Goal: Book appointment/travel/reservation

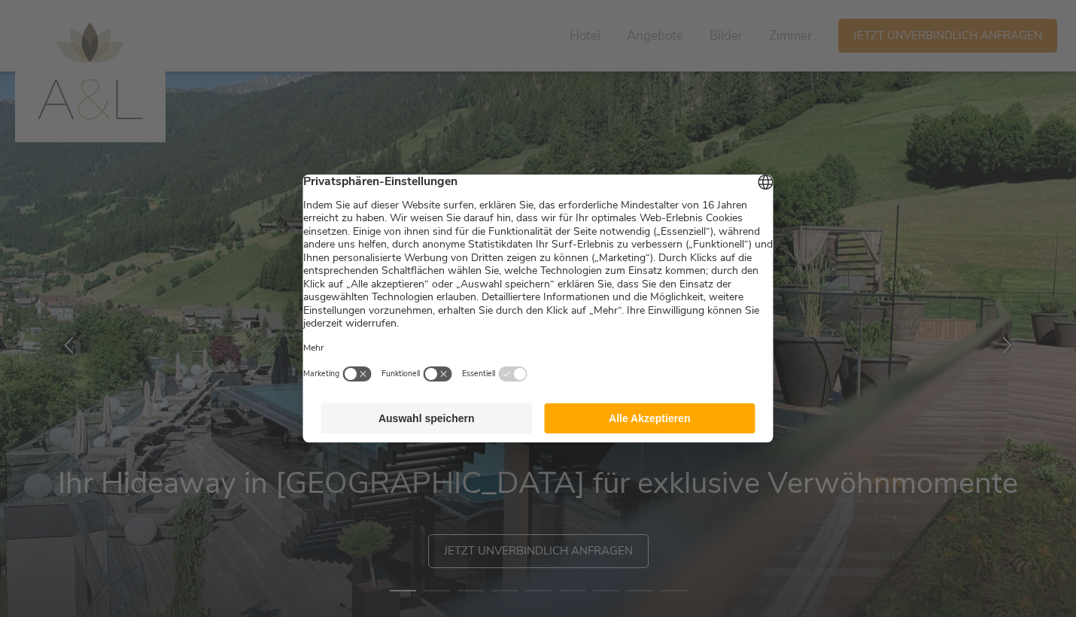
click at [643, 429] on button "Alle Akzeptieren" at bounding box center [649, 418] width 211 height 30
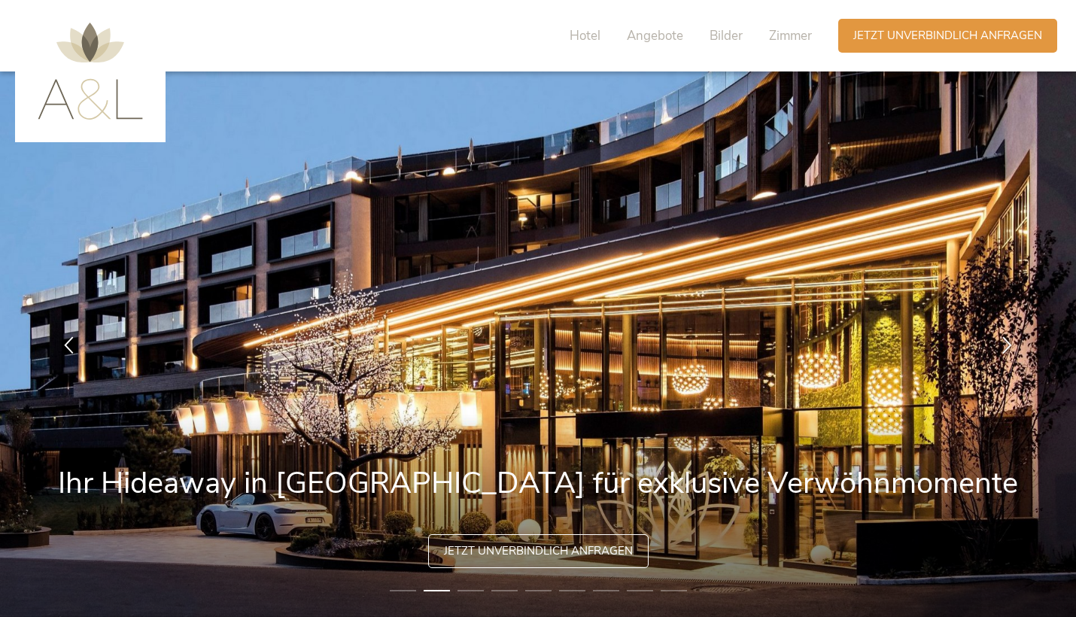
click at [790, 25] on div "Hotel Angebote Bilder Zimmer" at bounding box center [694, 36] width 287 height 34
click at [794, 38] on span "Zimmer" at bounding box center [790, 35] width 43 height 17
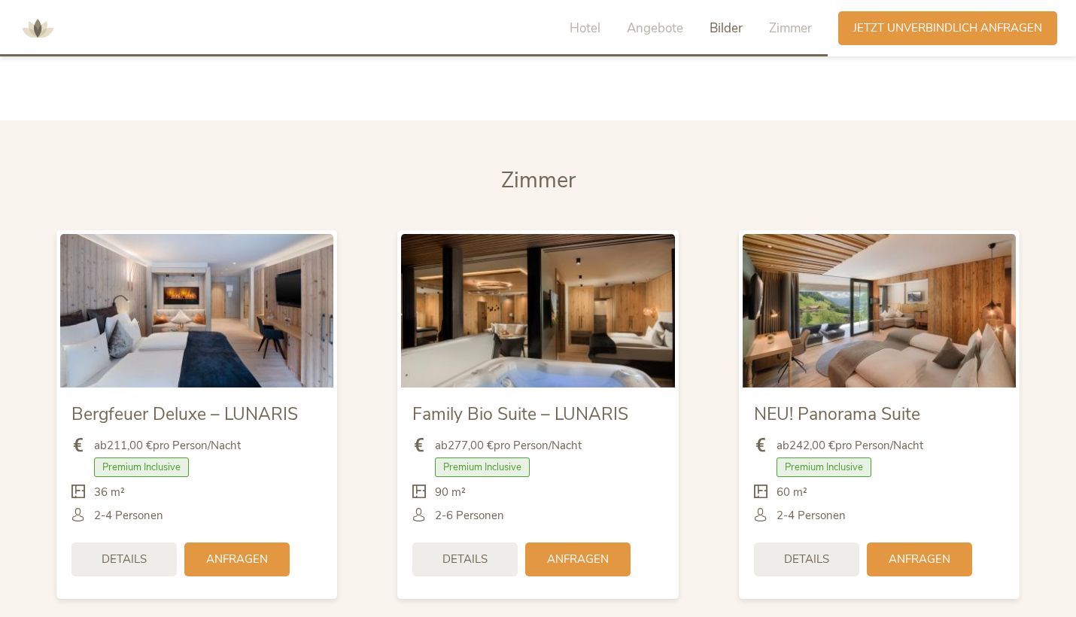
scroll to position [3451, 0]
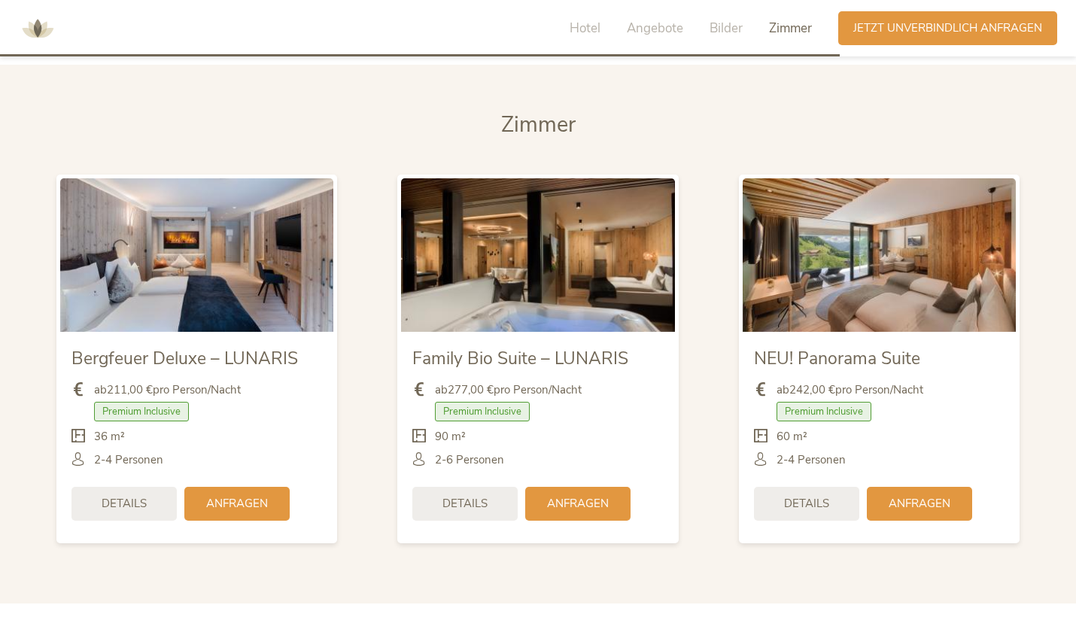
scroll to position [3507, 0]
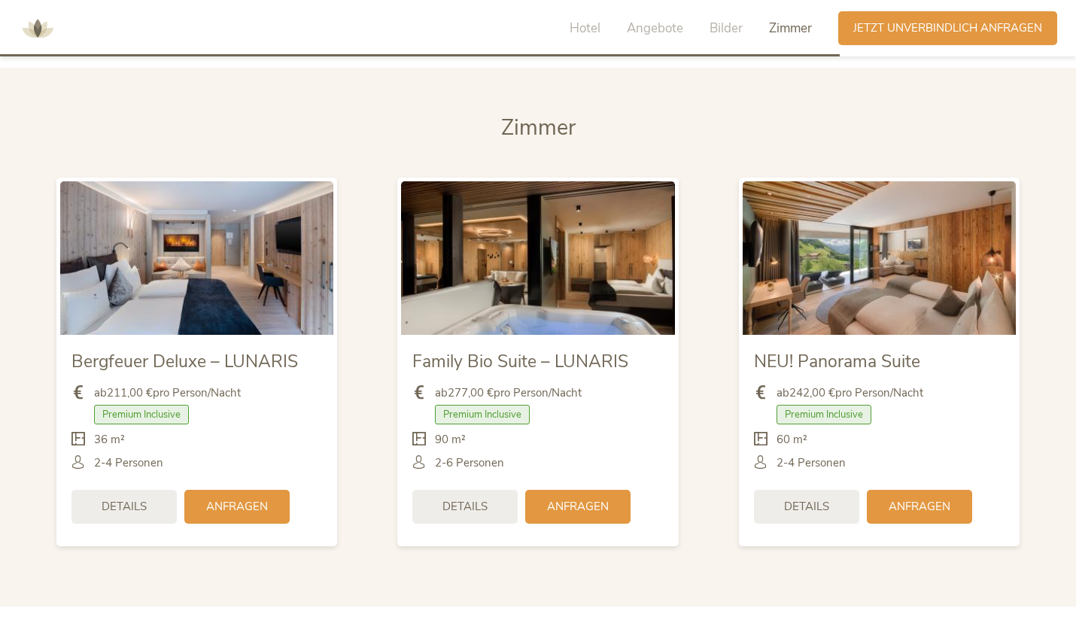
click at [832, 243] on img at bounding box center [878, 257] width 273 height 153
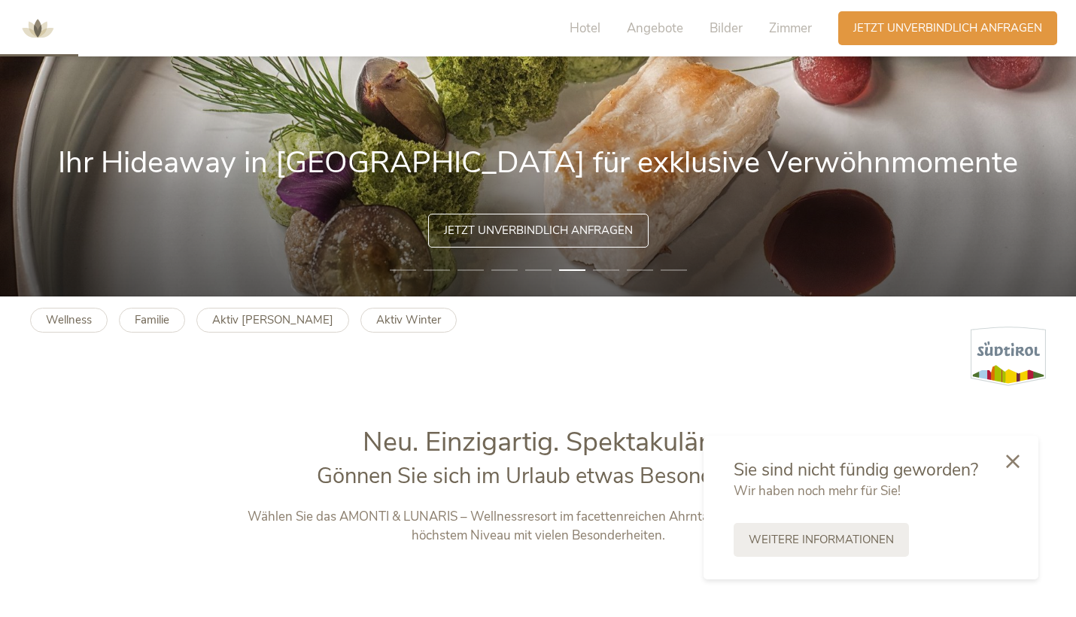
scroll to position [327, 0]
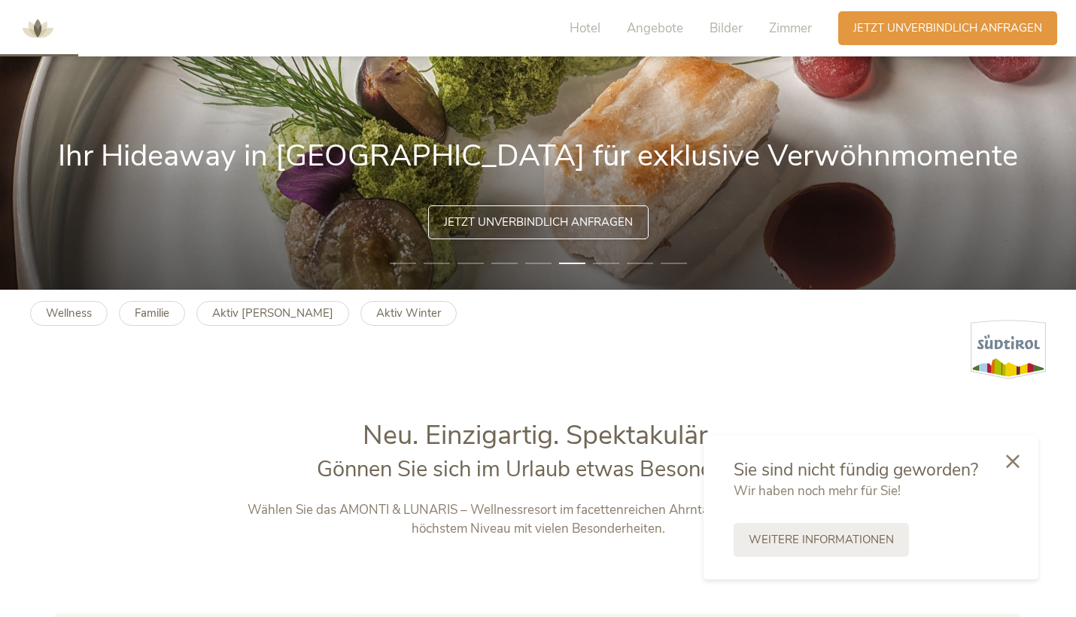
click at [552, 214] on span "Jetzt unverbindlich anfragen" at bounding box center [538, 222] width 189 height 16
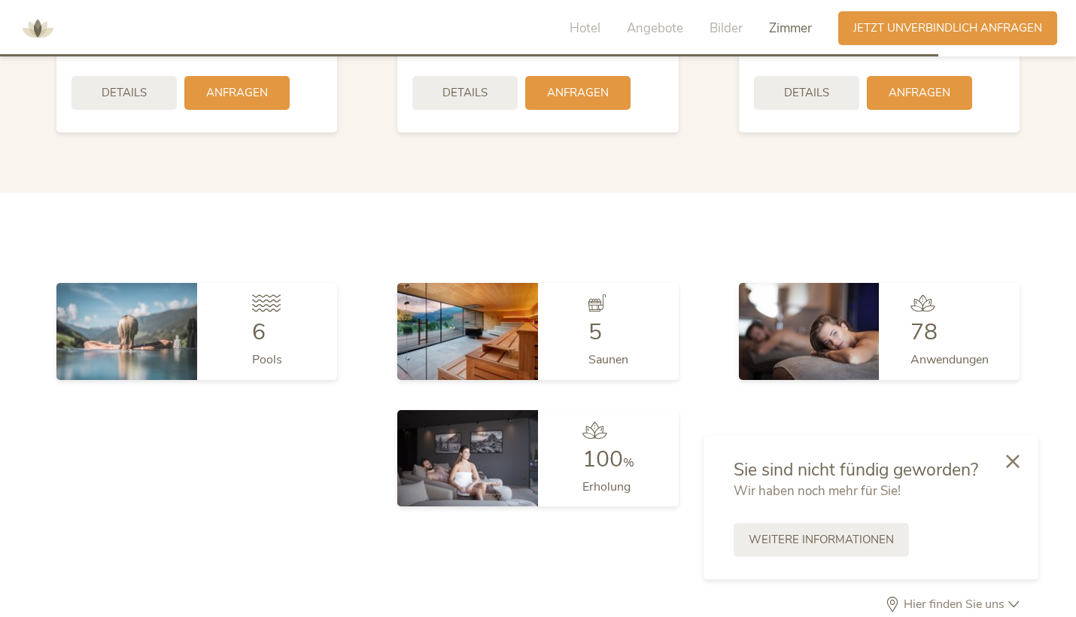
scroll to position [3921, 0]
click at [669, 27] on span "Angebote" at bounding box center [655, 28] width 56 height 17
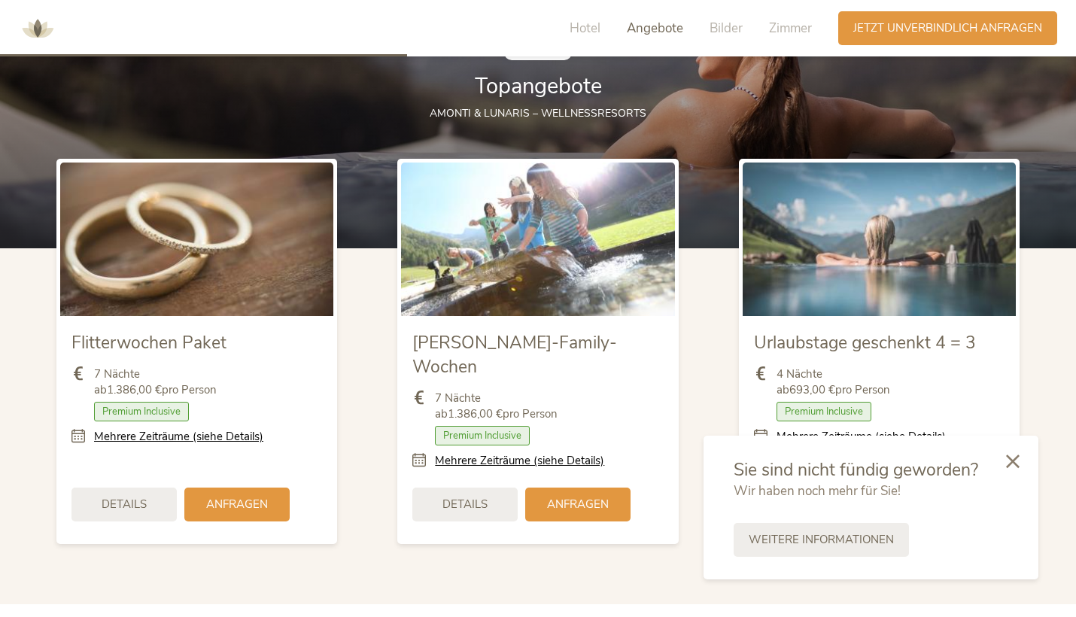
scroll to position [1717, 0]
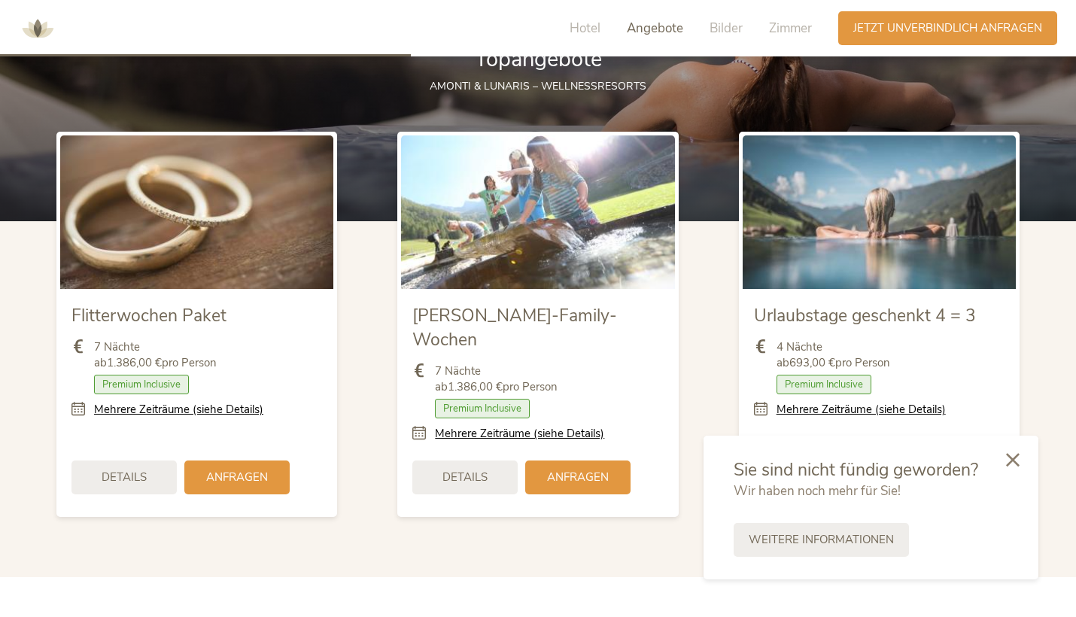
click at [1014, 454] on icon at bounding box center [1013, 460] width 14 height 14
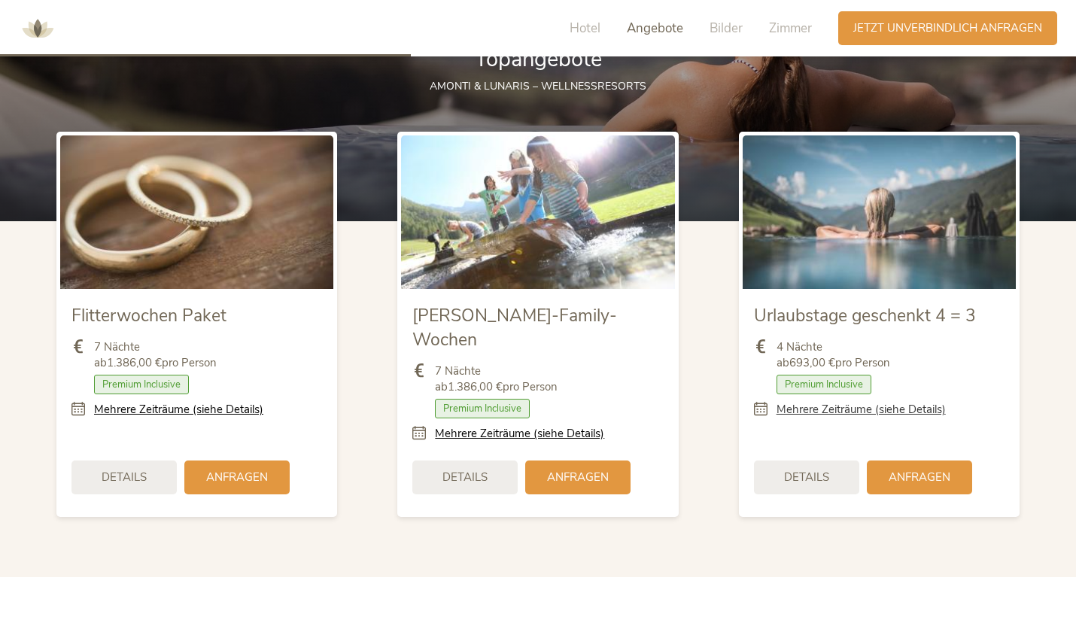
click at [800, 405] on link "Mehrere Zeiträume (siehe Details)" at bounding box center [860, 410] width 169 height 16
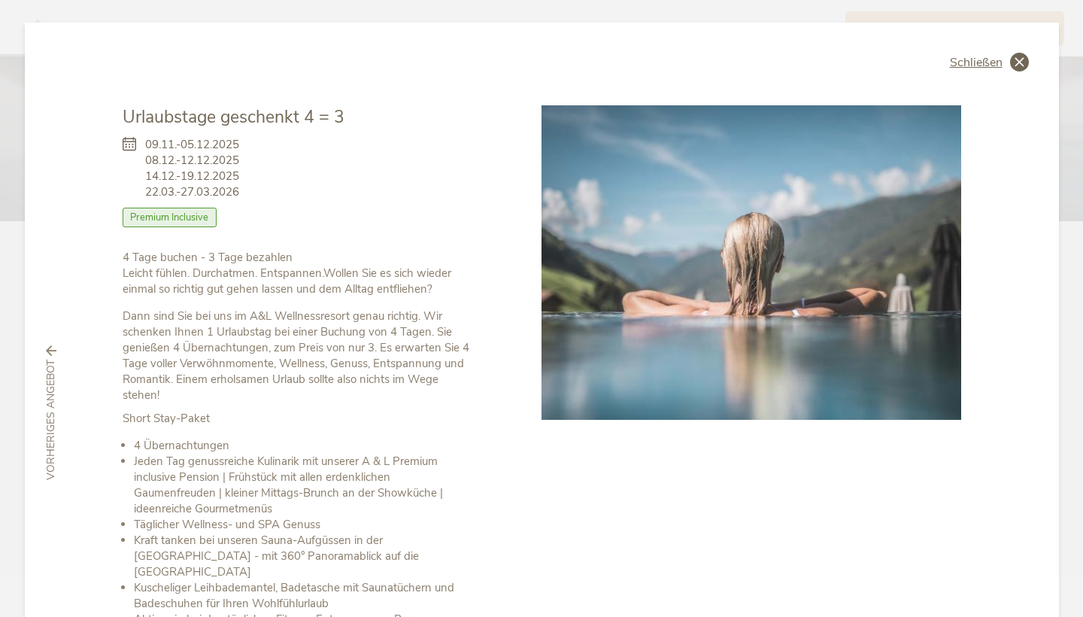
click at [1018, 53] on icon at bounding box center [1019, 62] width 19 height 19
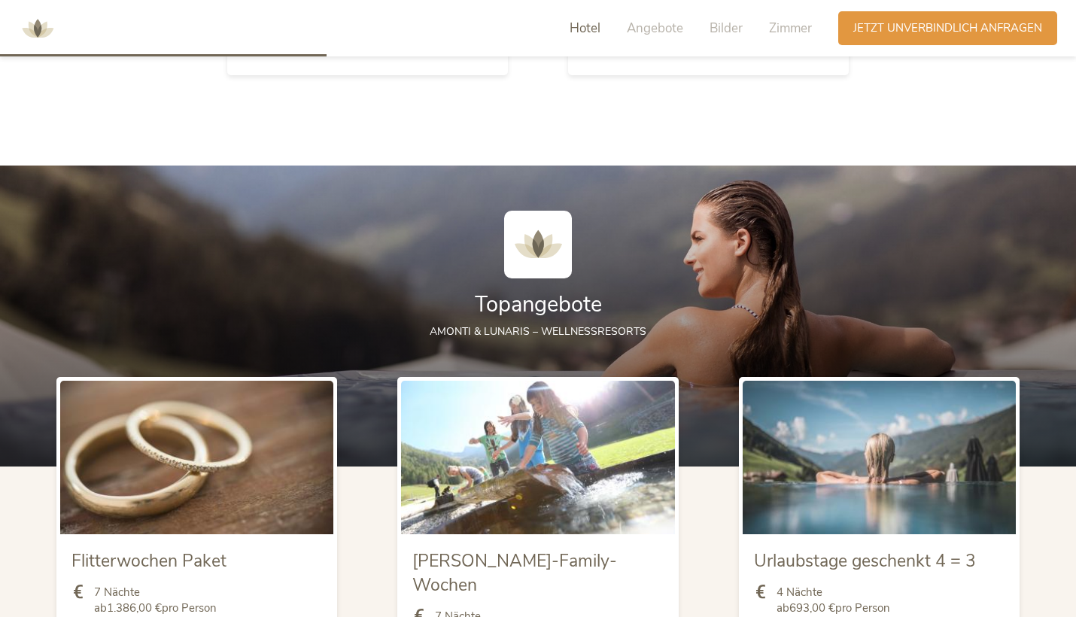
scroll to position [1331, 0]
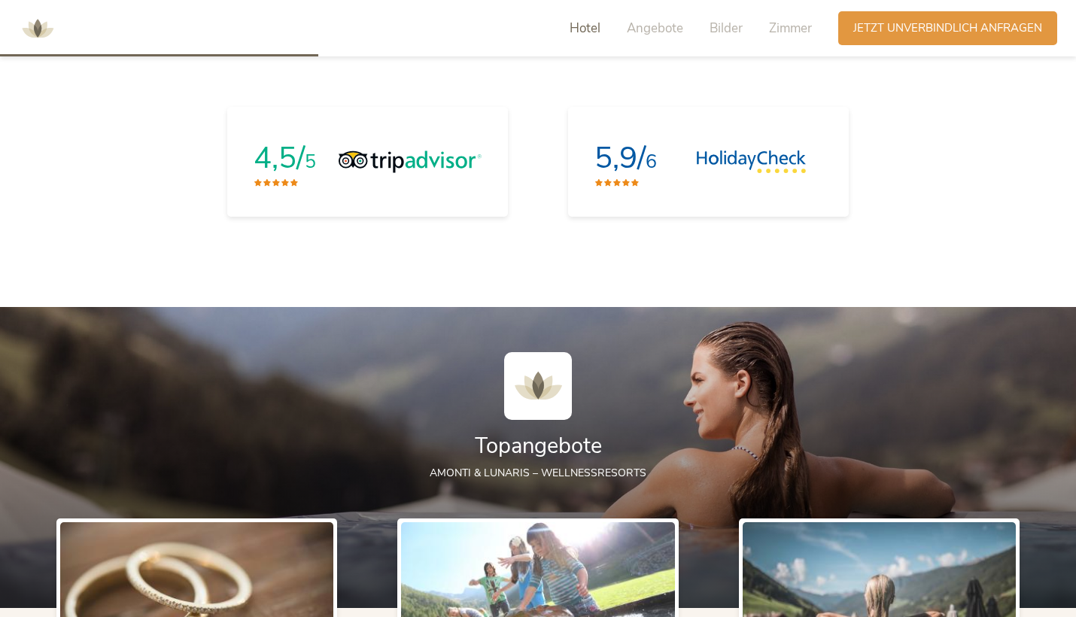
click at [583, 31] on span "Hotel" at bounding box center [584, 28] width 31 height 17
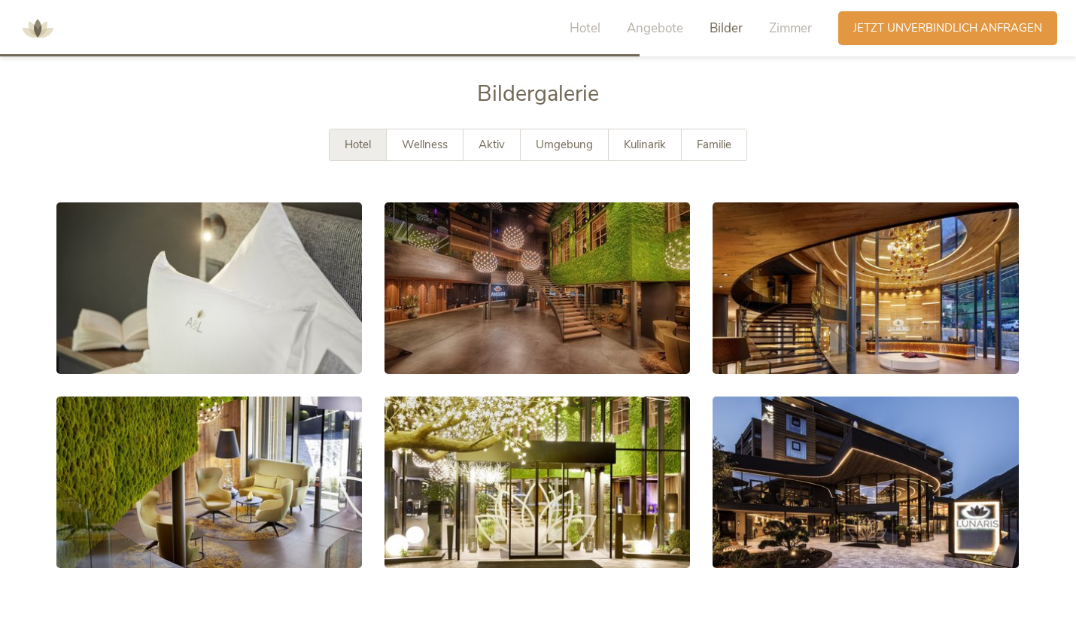
scroll to position [2672, 0]
click at [423, 137] on span "Wellness" at bounding box center [425, 144] width 46 height 15
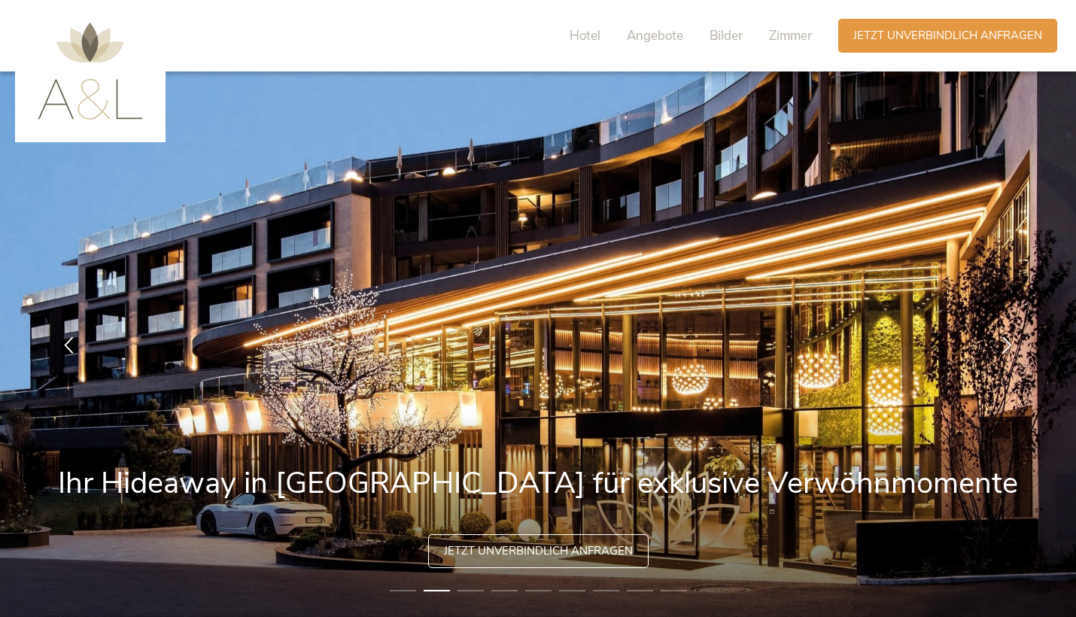
scroll to position [0, 0]
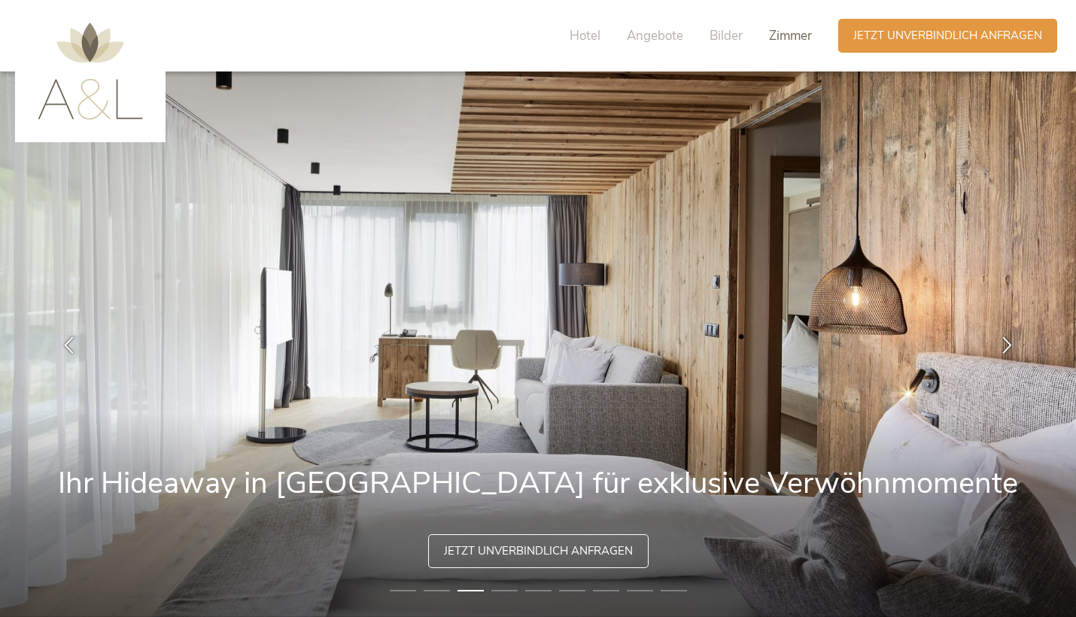
click at [782, 39] on span "Zimmer" at bounding box center [790, 35] width 43 height 17
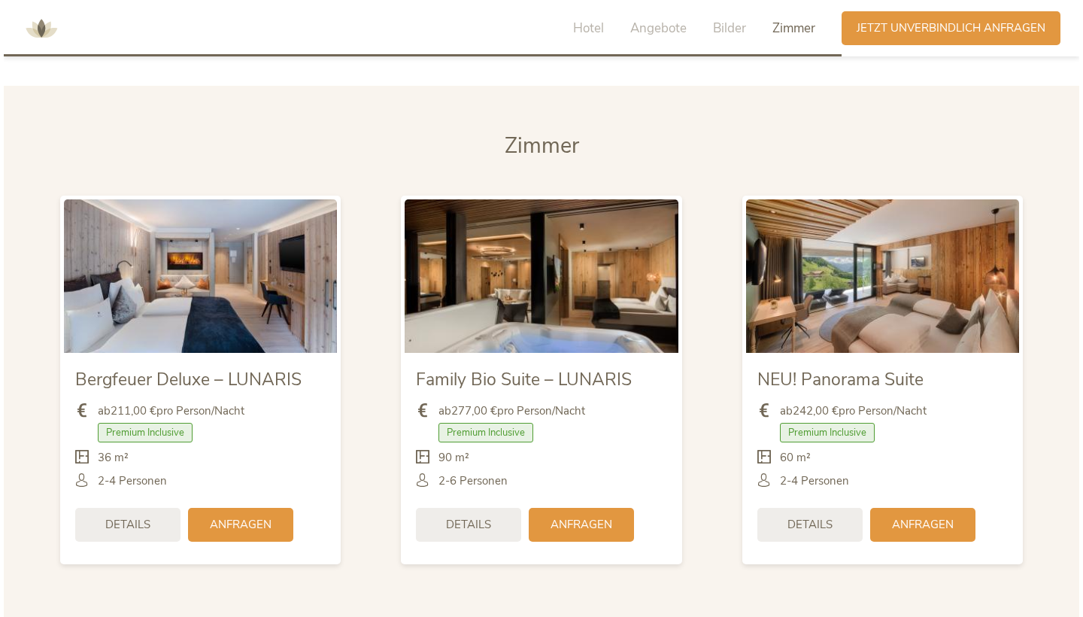
scroll to position [3543, 0]
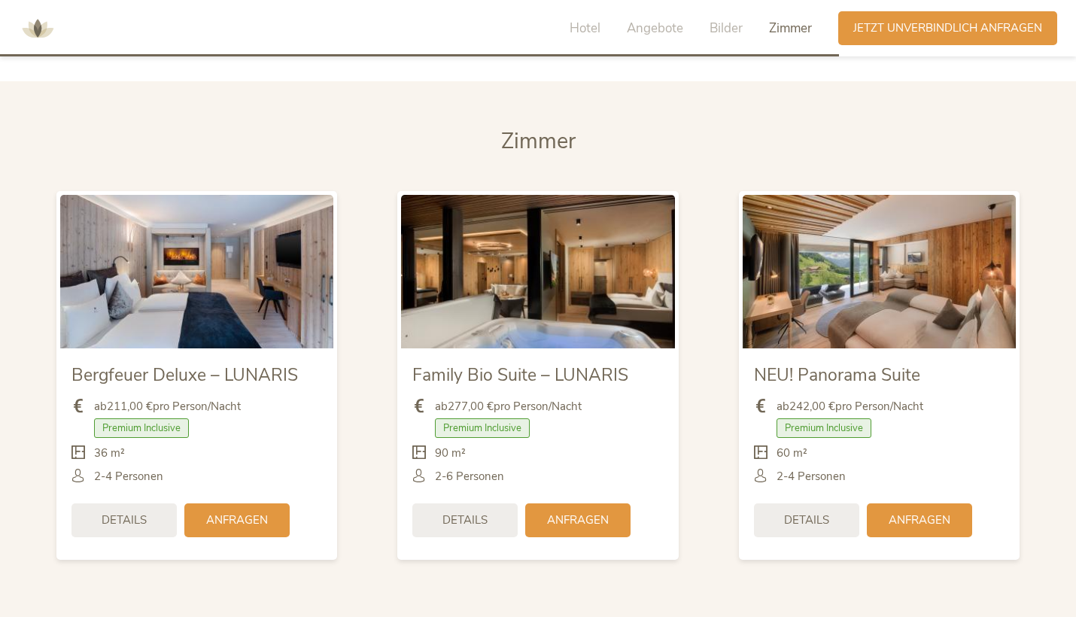
click at [284, 299] on img at bounding box center [196, 271] width 273 height 153
click at [144, 502] on div "Details" at bounding box center [123, 519] width 105 height 34
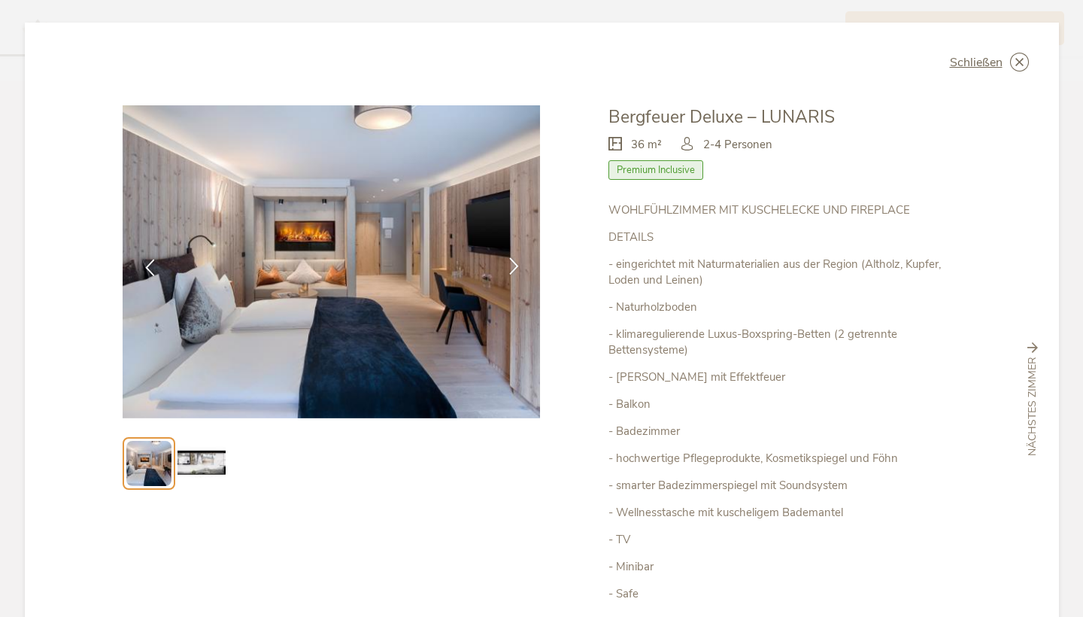
click at [507, 257] on icon at bounding box center [513, 265] width 17 height 17
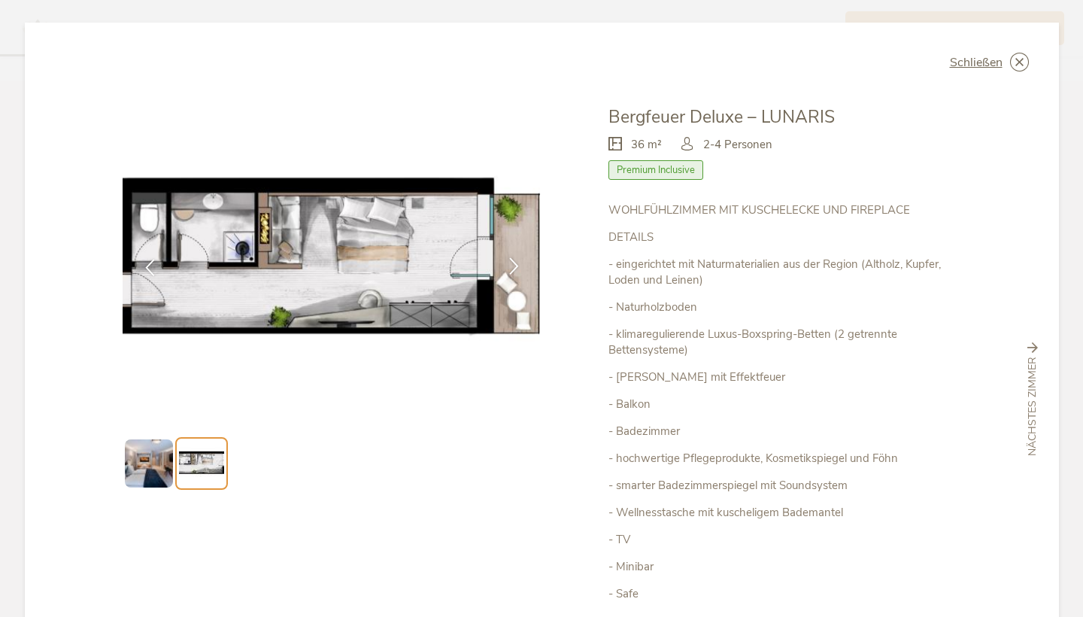
click at [507, 257] on icon at bounding box center [513, 265] width 17 height 17
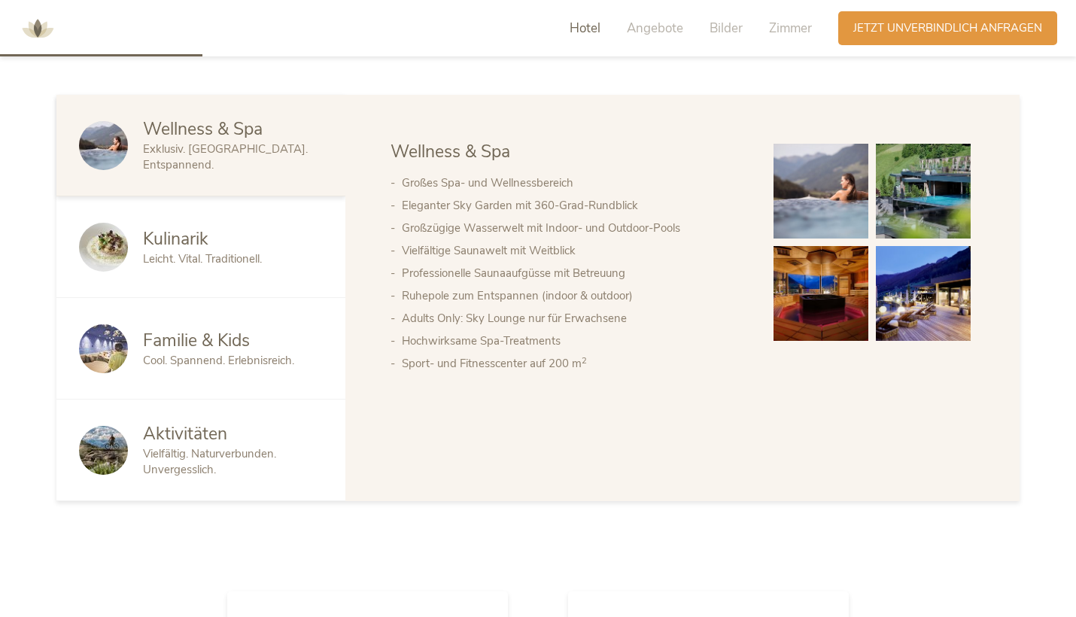
scroll to position [847, 0]
click at [256, 253] on span "Leicht. Vital. Traditionell." at bounding box center [202, 257] width 119 height 15
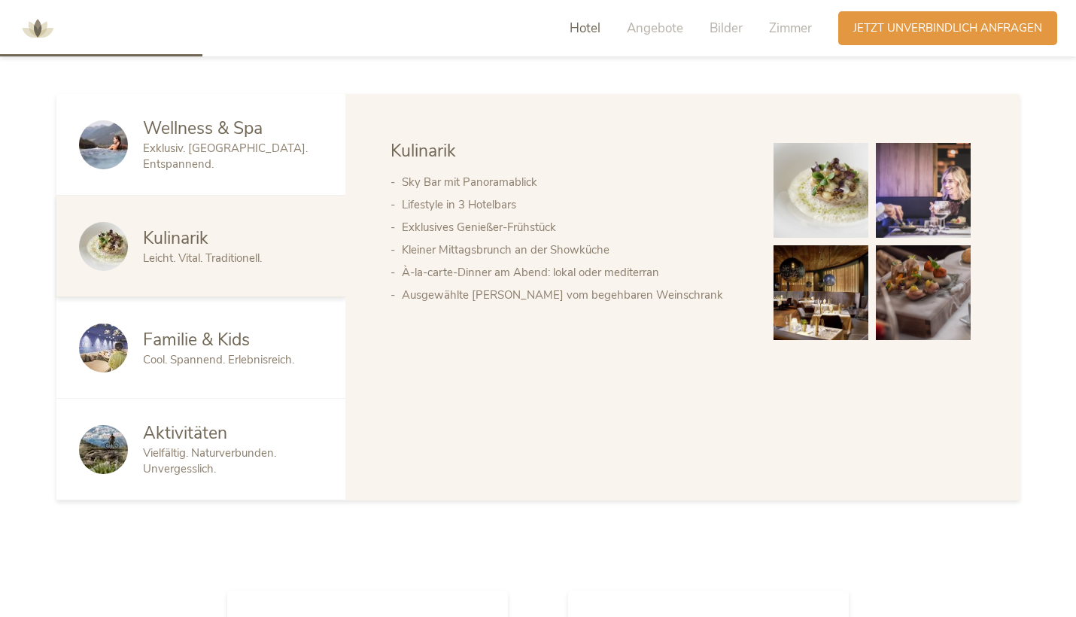
click at [272, 333] on div "Familie & Kids" at bounding box center [233, 340] width 180 height 24
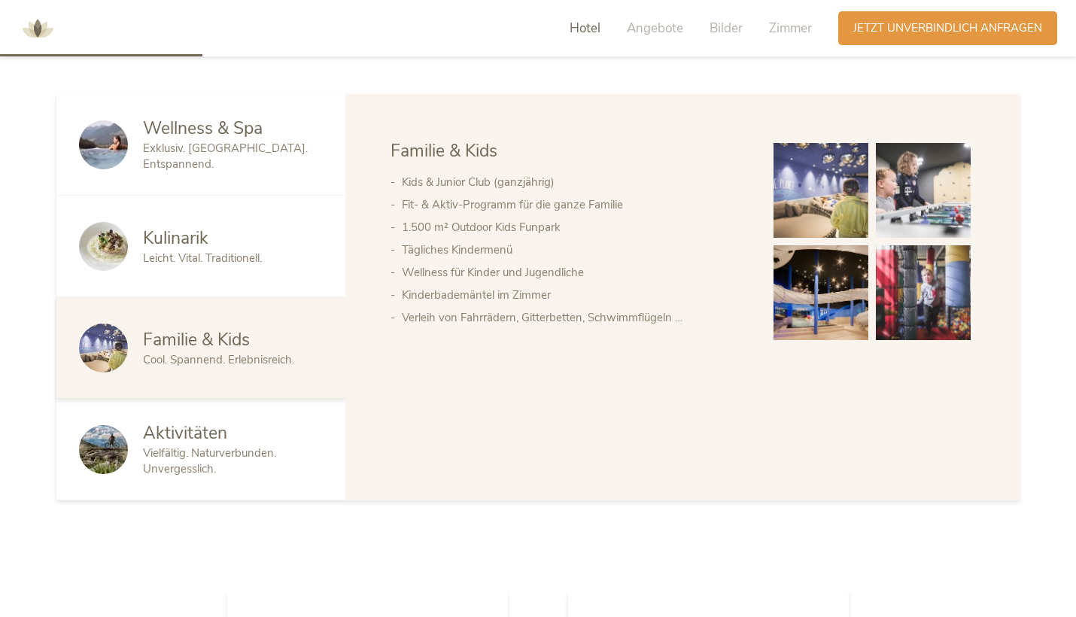
click at [275, 466] on div "Vielfältig. Naturverbunden. Unvergesslich." at bounding box center [233, 461] width 180 height 32
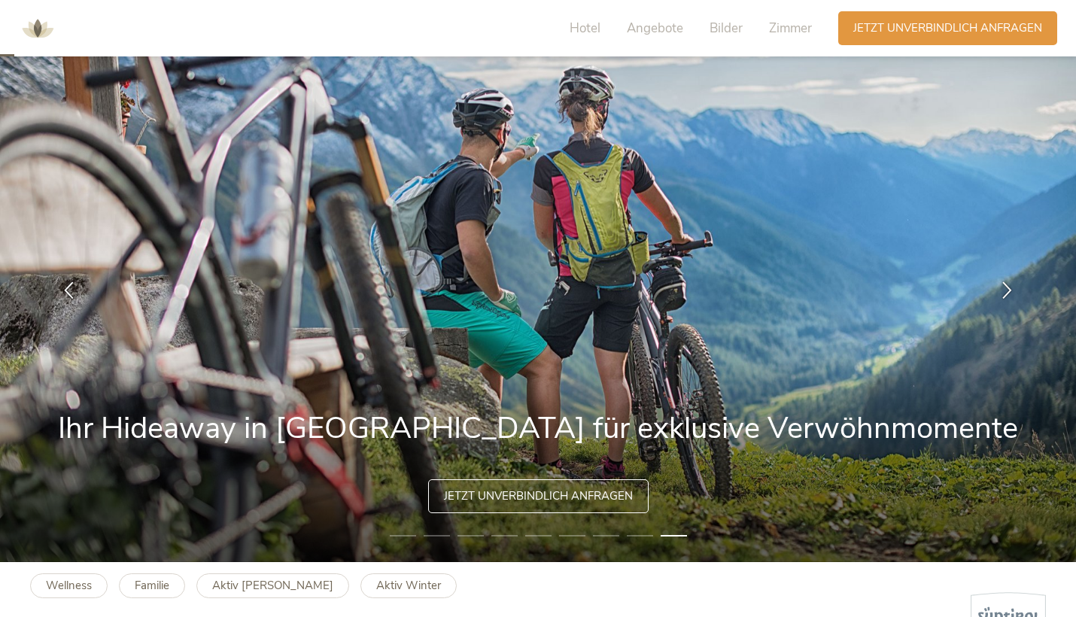
scroll to position [72, 0]
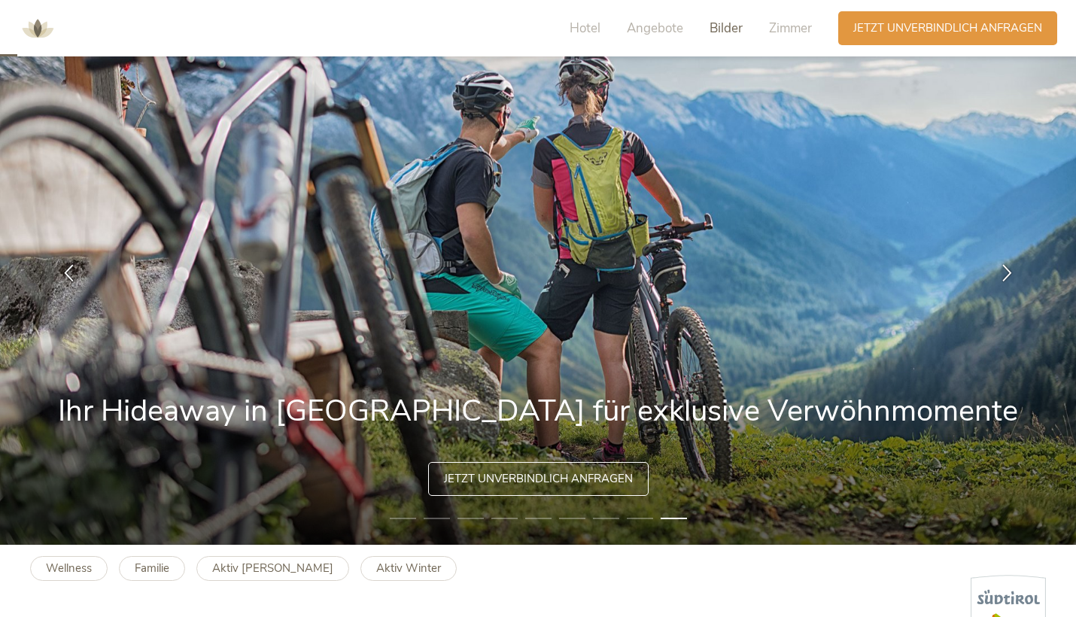
click at [725, 20] on span "Bilder" at bounding box center [725, 28] width 33 height 17
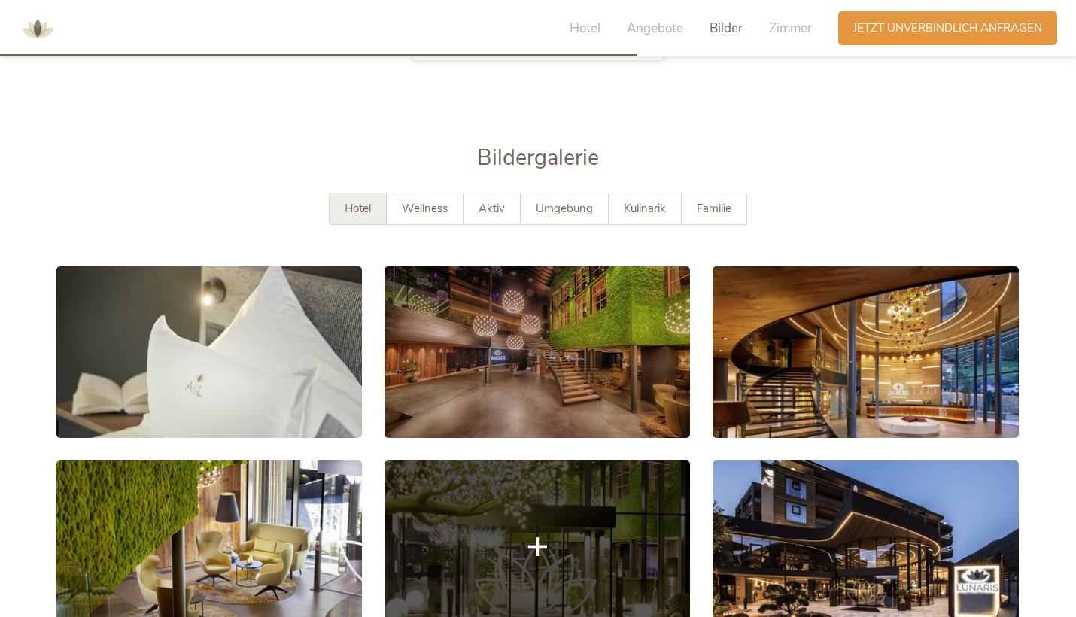
scroll to position [2541, 0]
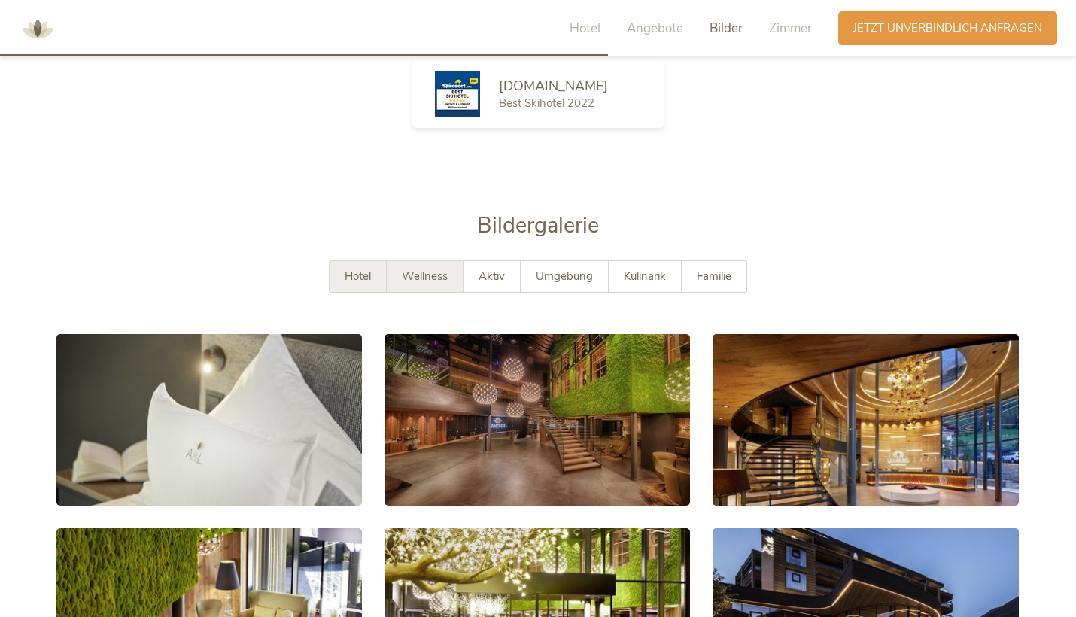
click at [432, 269] on span "Wellness" at bounding box center [425, 276] width 46 height 15
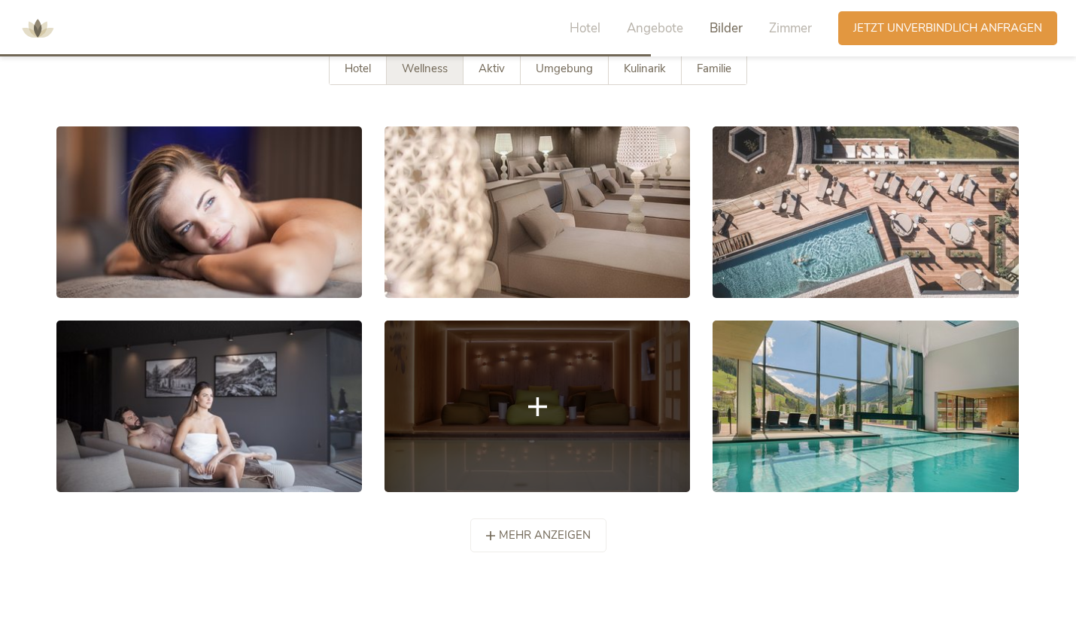
scroll to position [2751, 0]
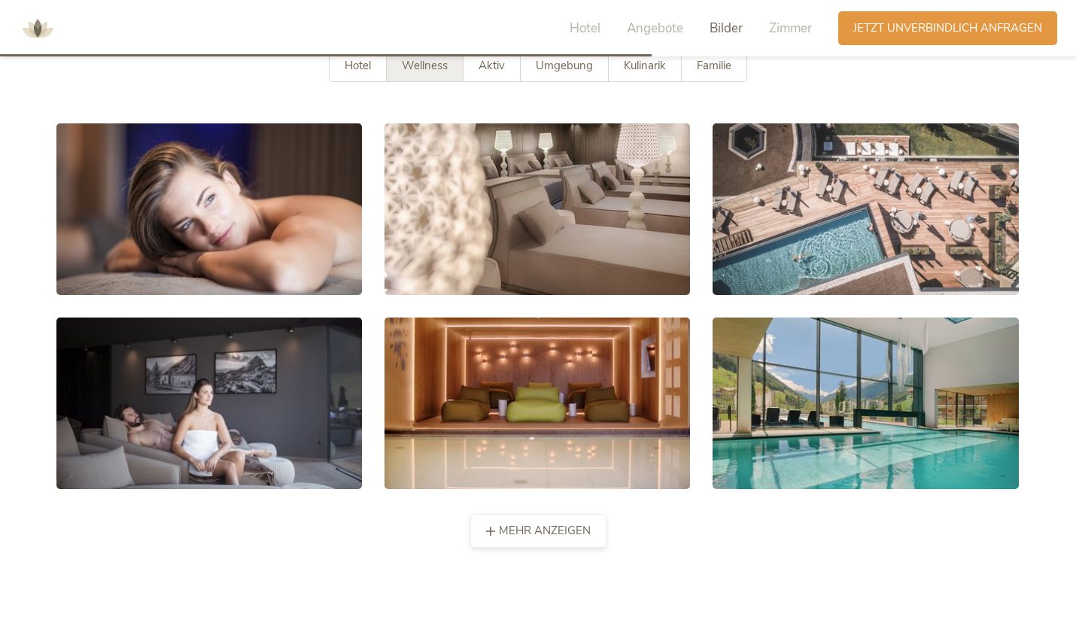
click at [550, 514] on div "mehr anzeigen weniger anzeigen" at bounding box center [538, 531] width 136 height 34
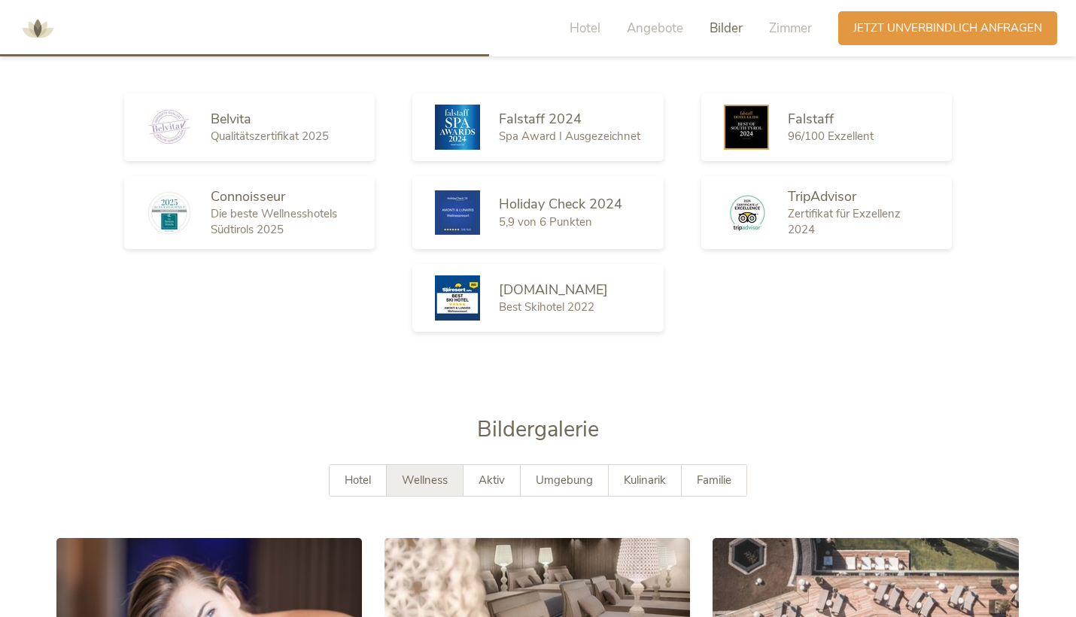
scroll to position [2313, 0]
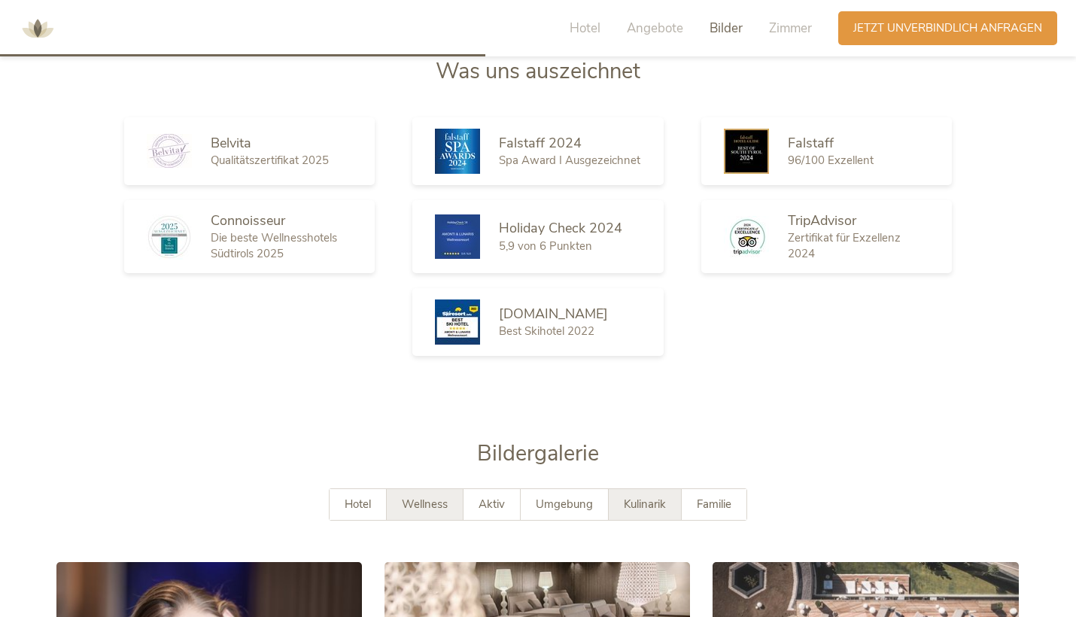
click at [619, 489] on div "Kulinarik" at bounding box center [644, 504] width 73 height 31
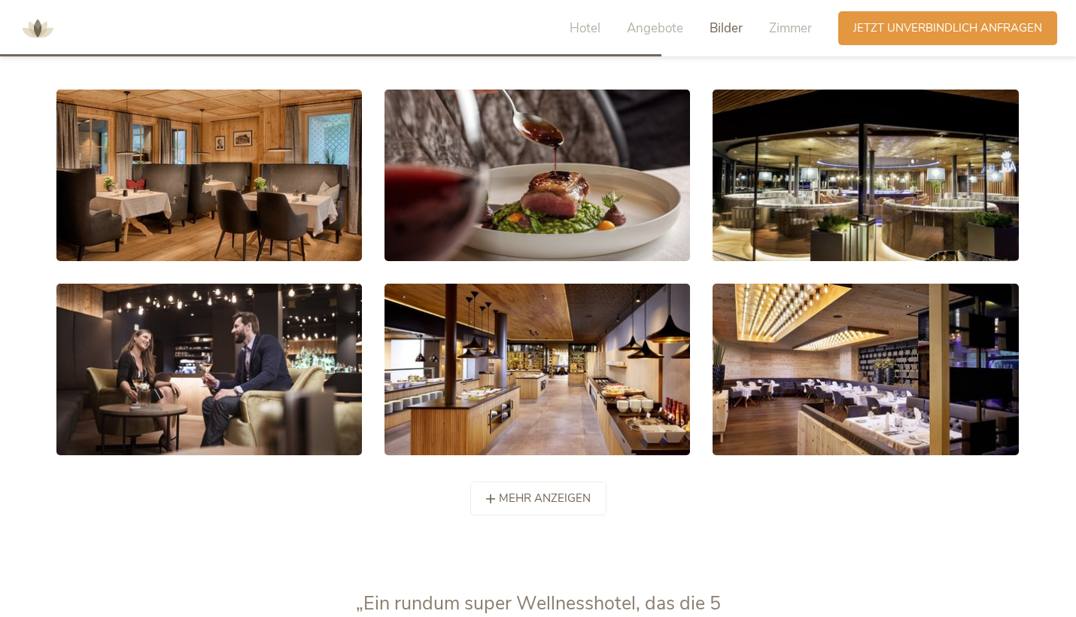
scroll to position [2795, 0]
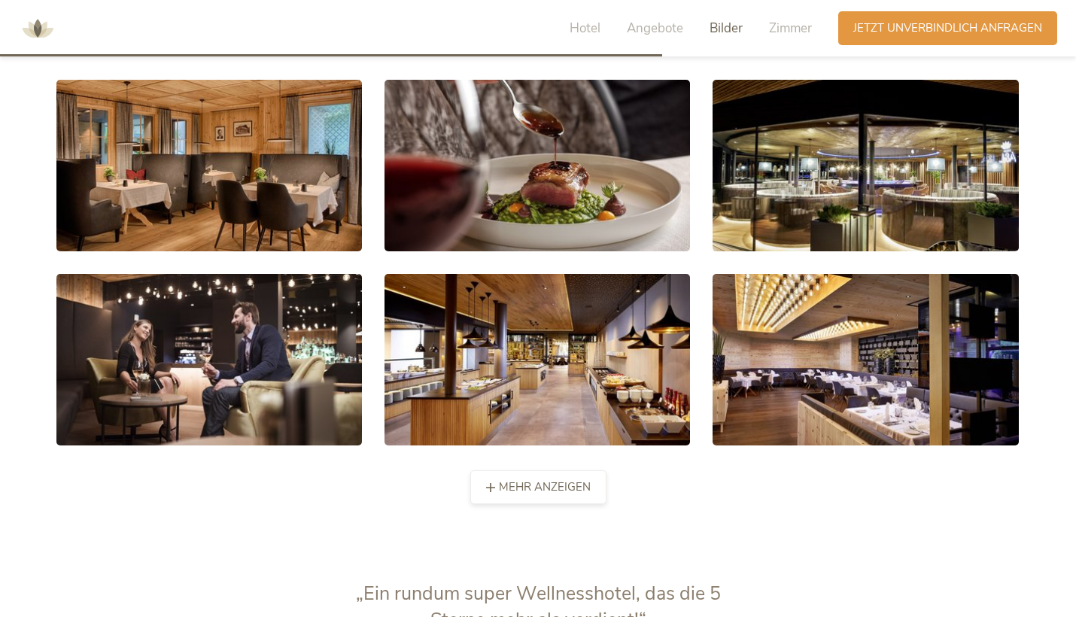
click at [577, 473] on div "mehr anzeigen weniger anzeigen" at bounding box center [538, 487] width 136 height 34
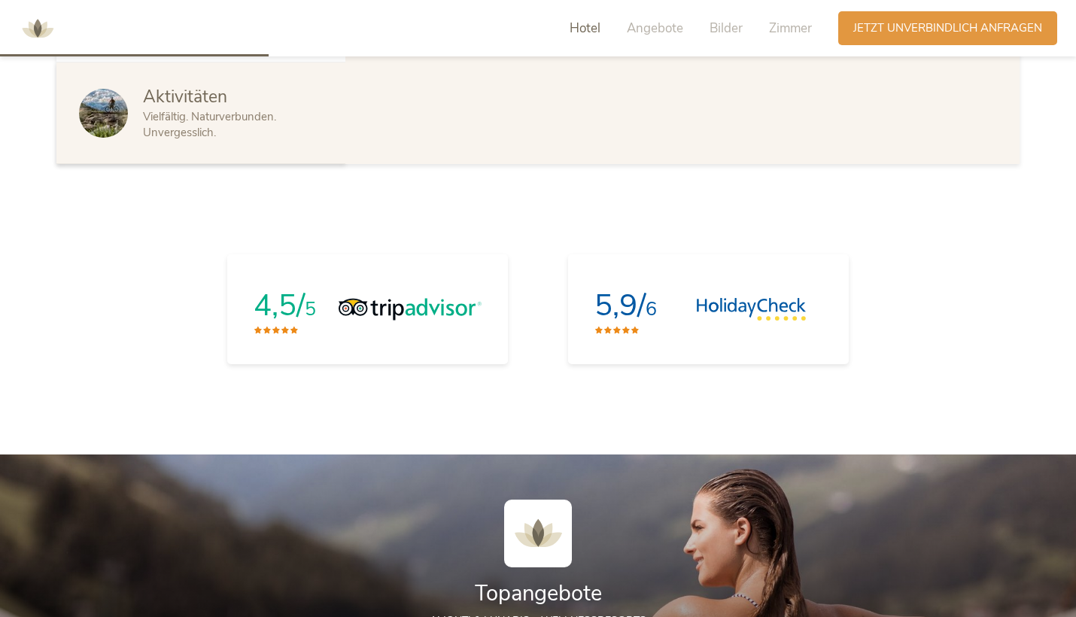
scroll to position [1182, 0]
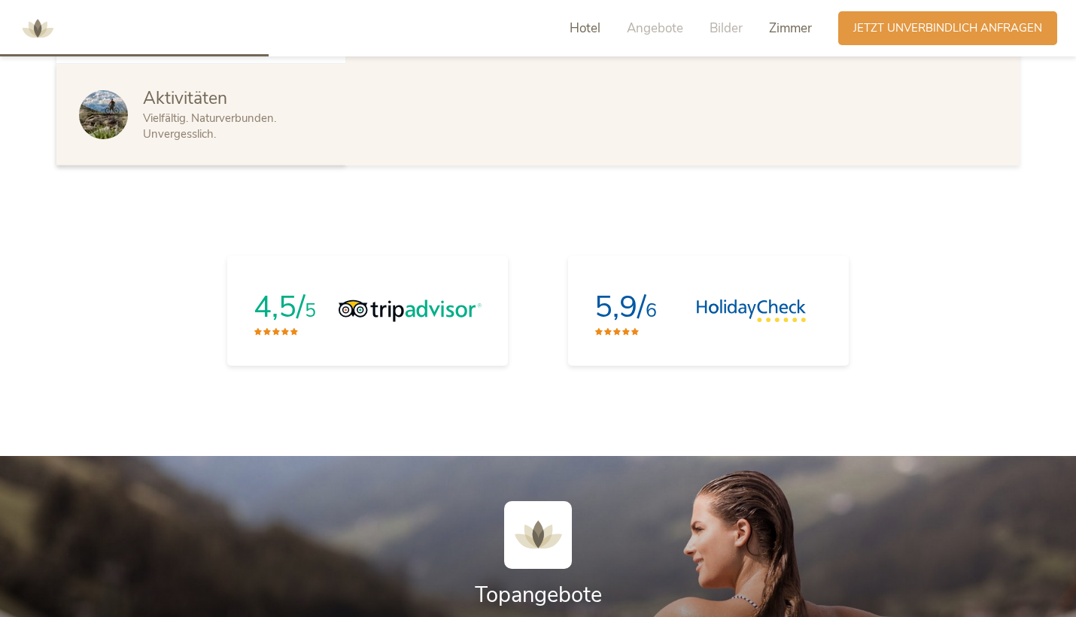
click at [791, 35] on span "Zimmer" at bounding box center [790, 28] width 43 height 17
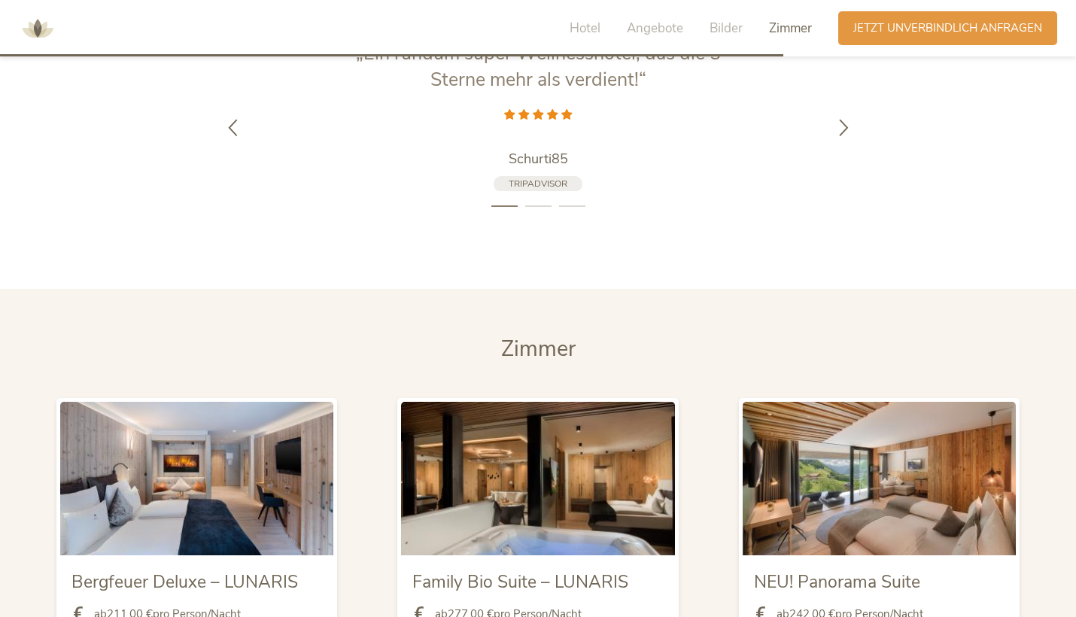
scroll to position [3715, 0]
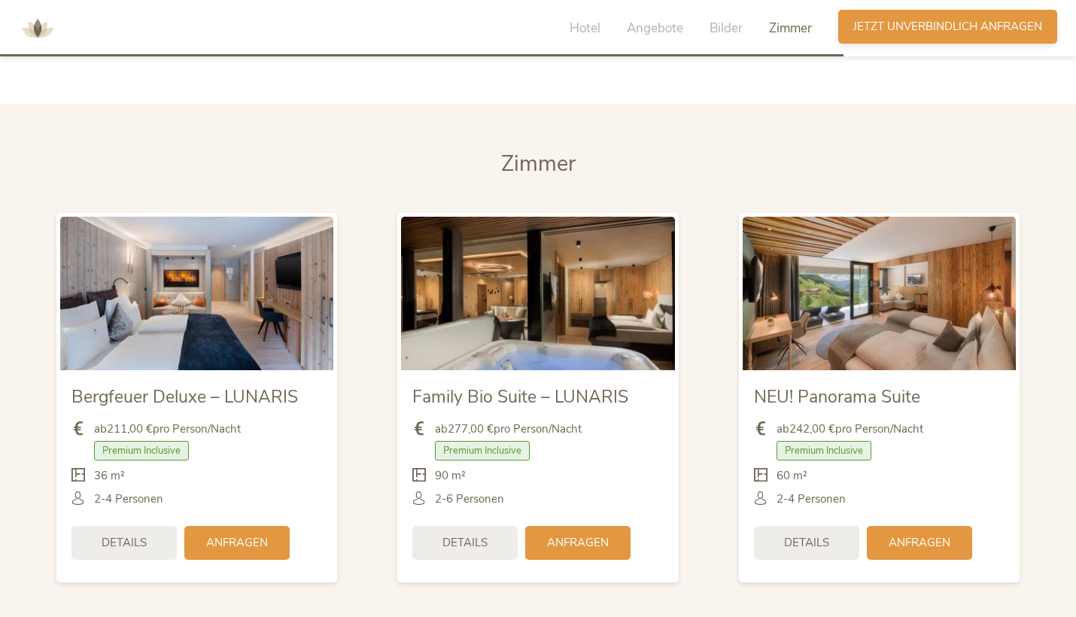
click at [918, 35] on span "Jetzt unverbindlich anfragen" at bounding box center [947, 27] width 189 height 16
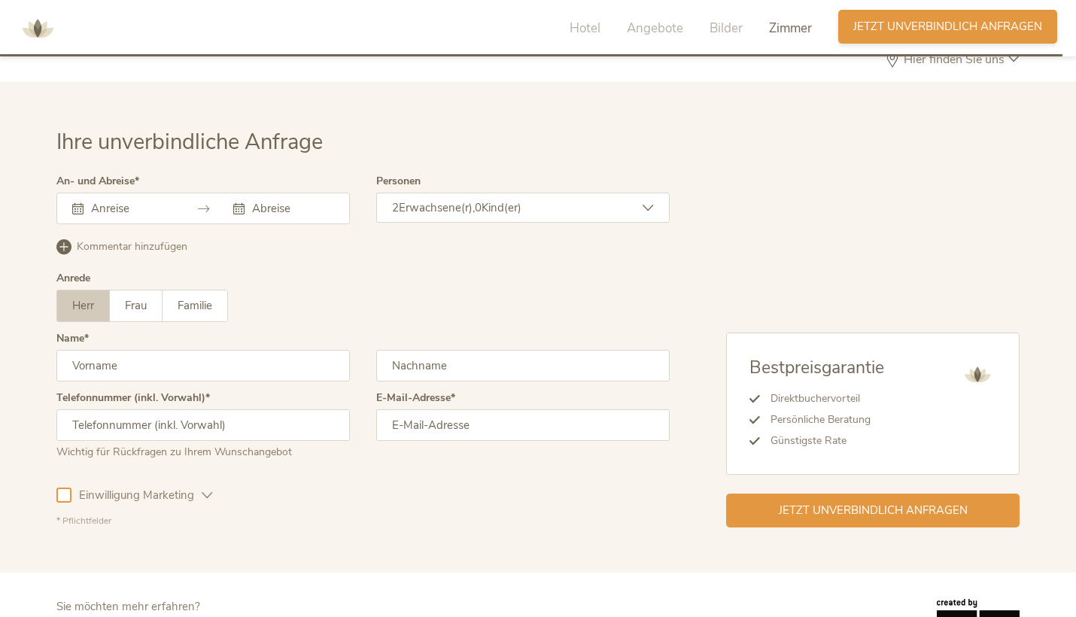
scroll to position [4731, 0]
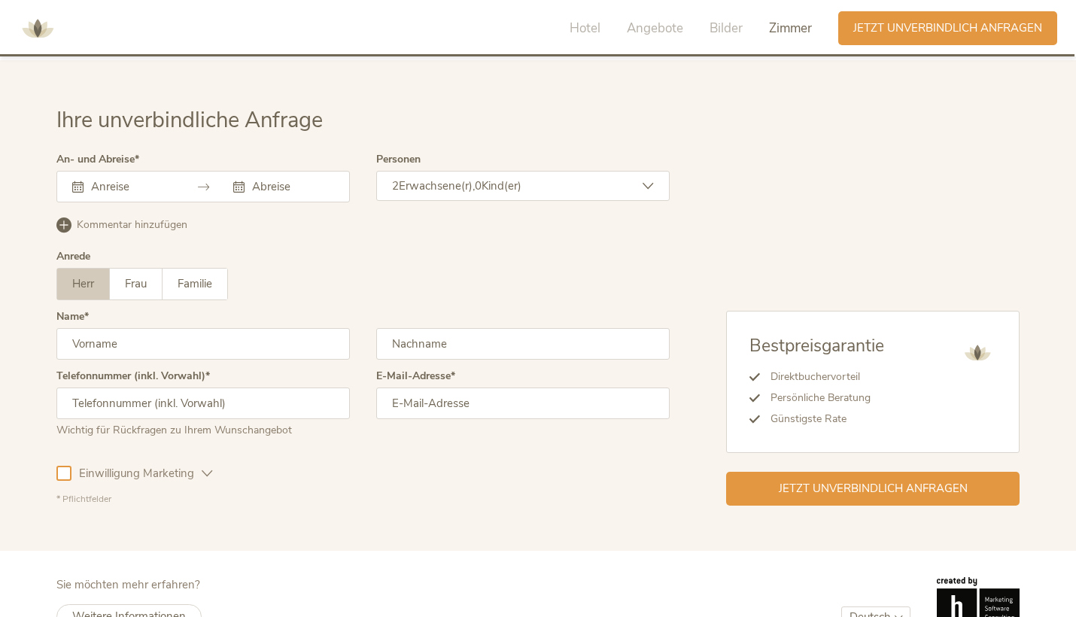
click at [129, 179] on input "text" at bounding box center [130, 186] width 86 height 15
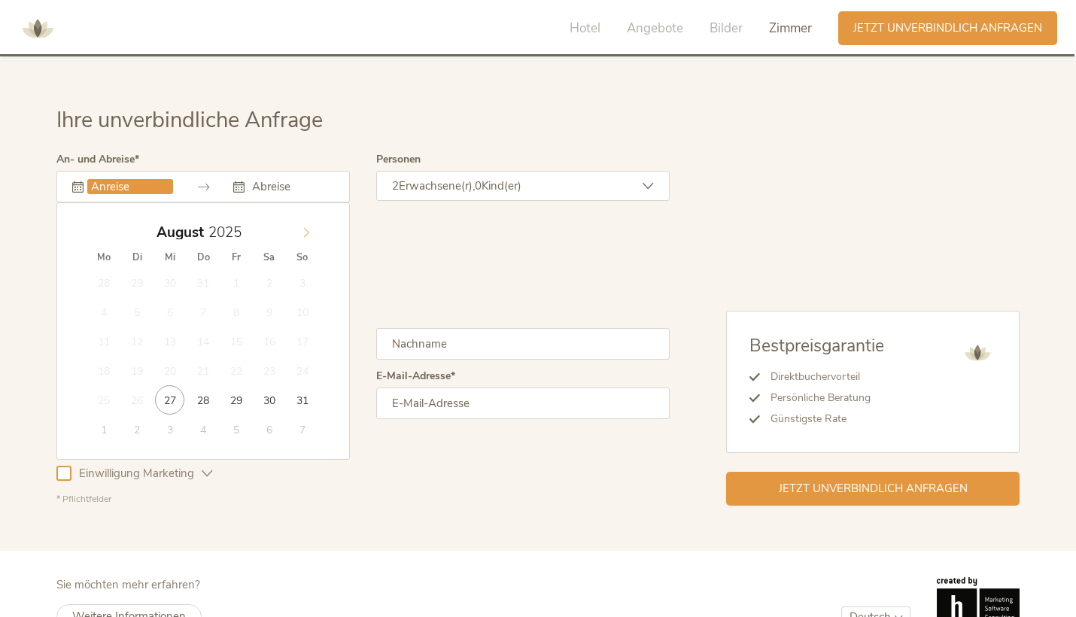
click at [302, 218] on span at bounding box center [306, 228] width 26 height 21
type input "15.09.2025"
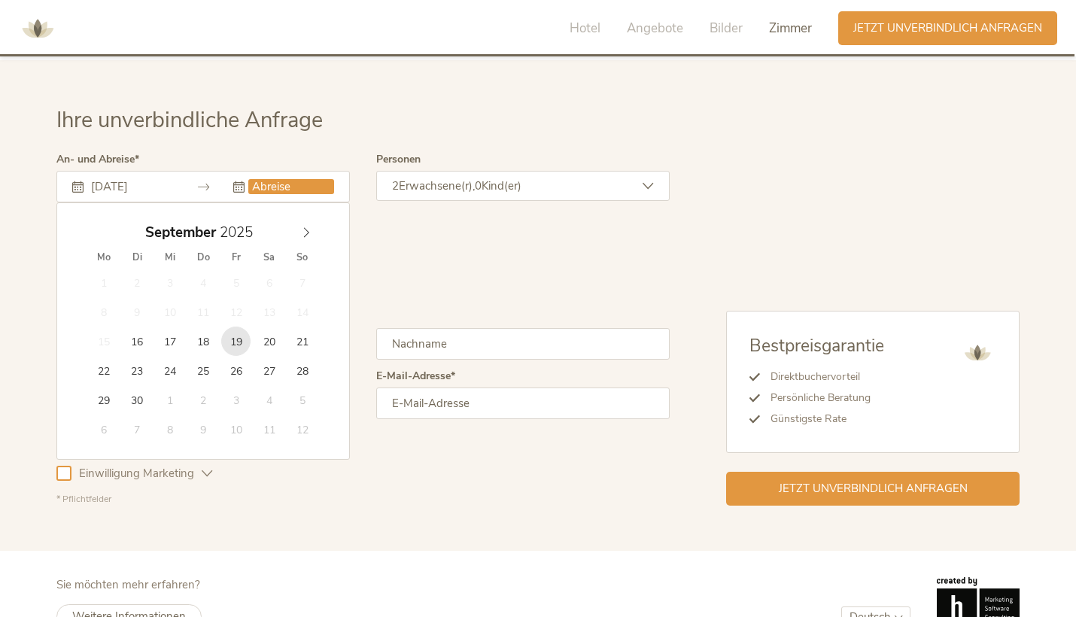
type input "19.09.2025"
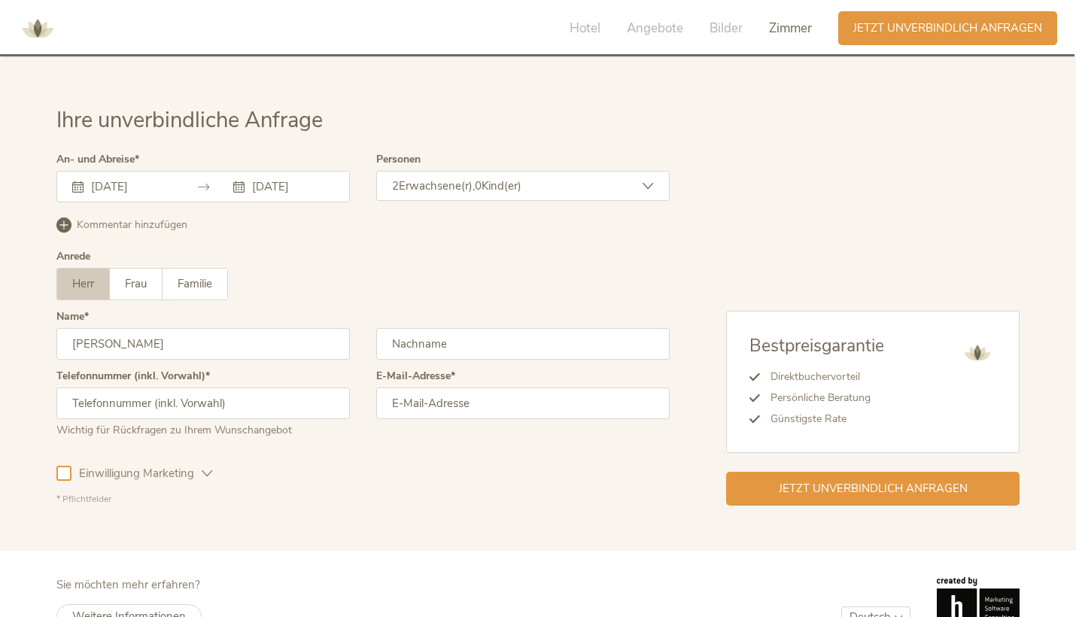
type input "Paul"
type input "Juen"
click at [68, 387] on input "67762328389" at bounding box center [202, 403] width 293 height 32
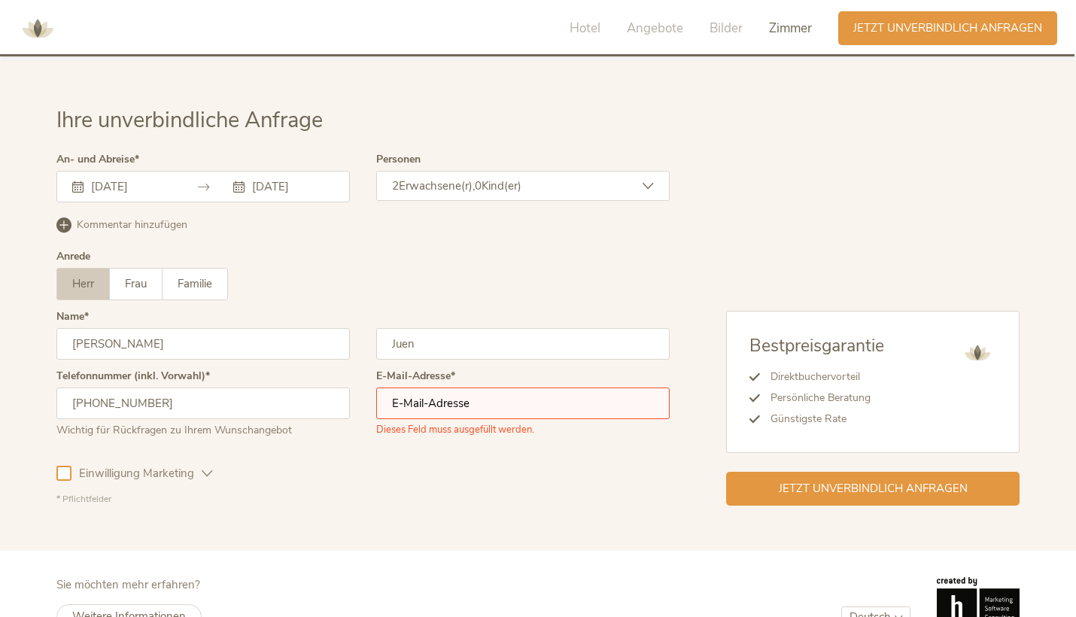
type input "+4367762328389"
click at [381, 387] on input "email" at bounding box center [522, 403] width 293 height 32
type input "juen.pauli@gmail.com"
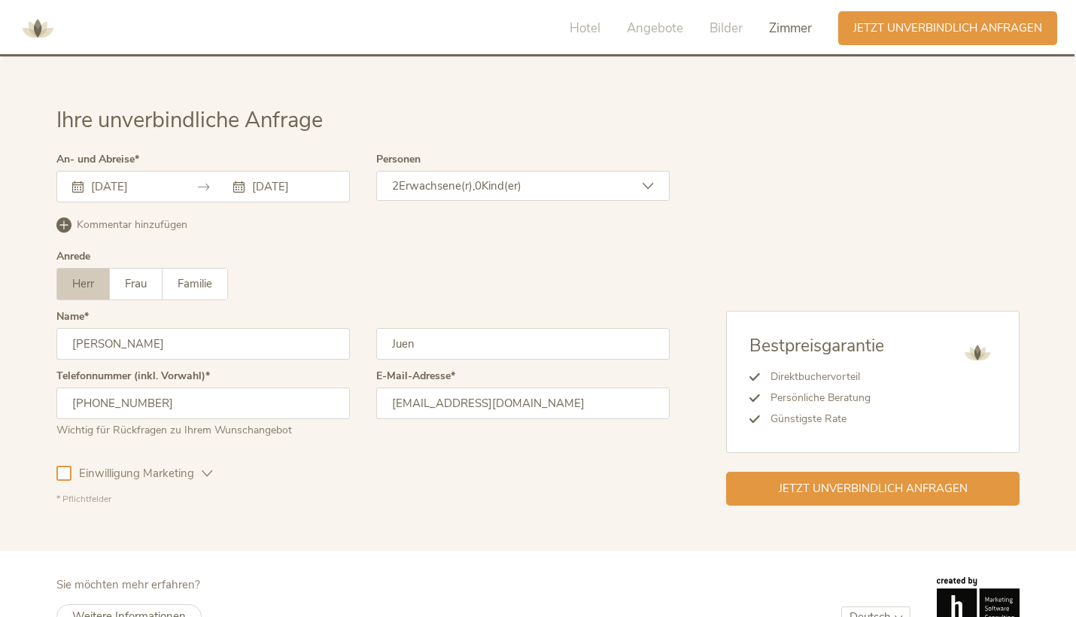
click at [281, 449] on div "Einwilligung Marketing Einwilligung Profilierung" at bounding box center [362, 471] width 613 height 44
click at [69, 466] on div at bounding box center [63, 473] width 15 height 15
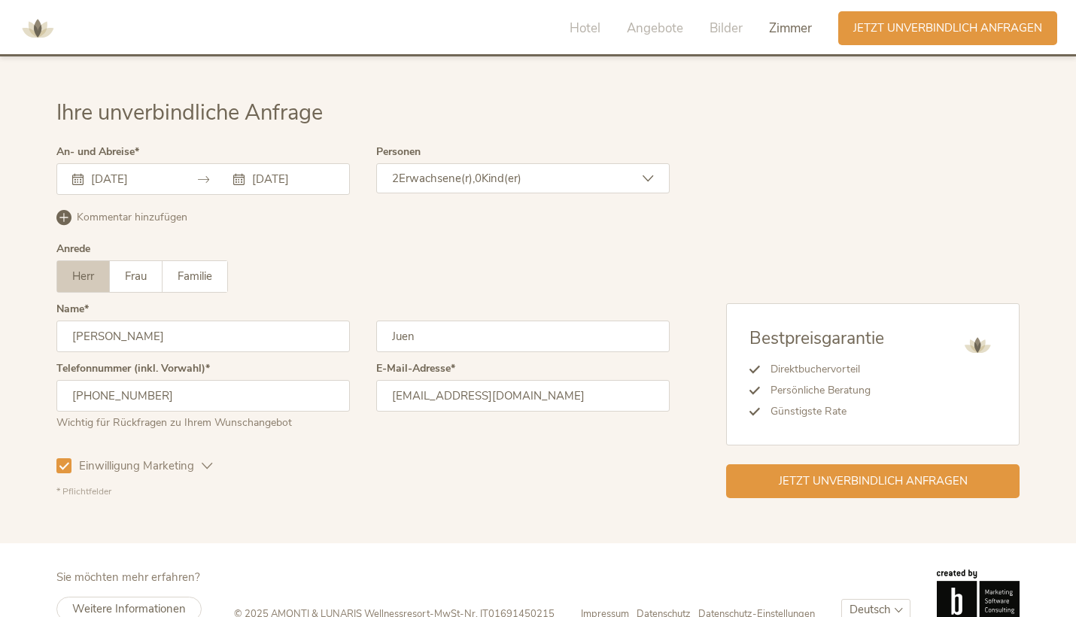
scroll to position [4738, 0]
click at [772, 463] on div "Jetzt unverbindlich anfragen" at bounding box center [872, 480] width 293 height 34
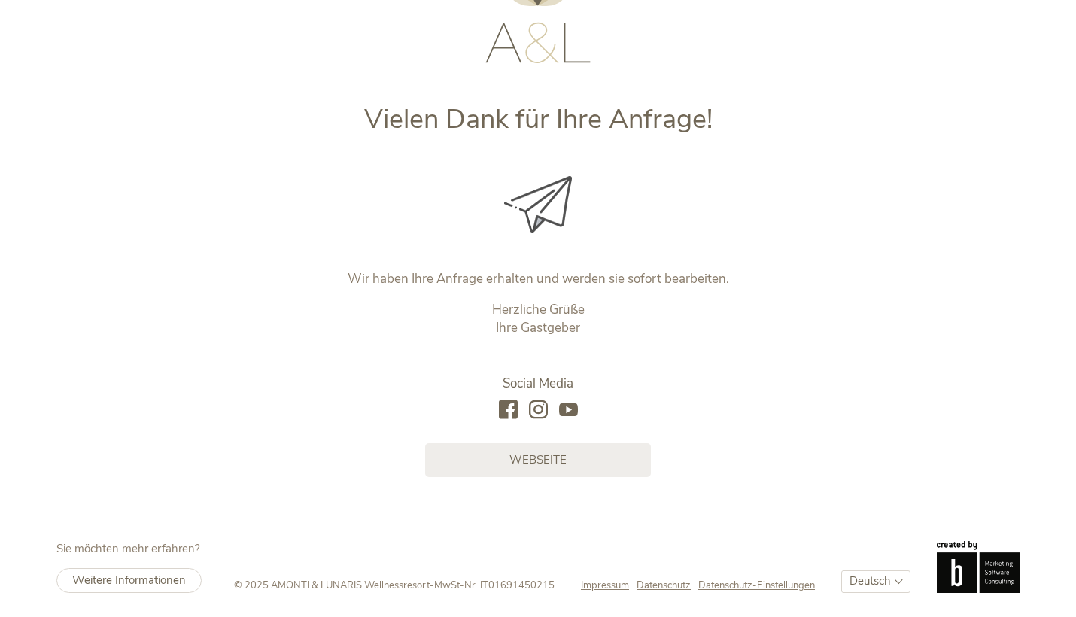
scroll to position [108, 0]
click at [489, 468] on link "Webseite" at bounding box center [538, 459] width 226 height 34
